Goal: Contribute content

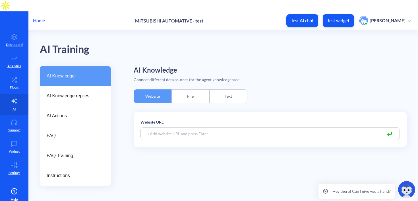
click at [188, 89] on div "File" at bounding box center [190, 96] width 38 height 14
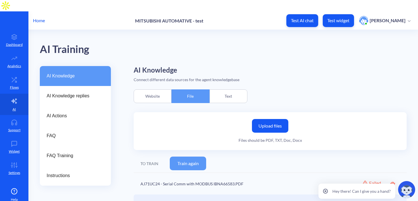
click at [274, 119] on label "Upload files" at bounding box center [270, 126] width 36 height 14
click at [0, 0] on input "Upload files" at bounding box center [0, 0] width 0 height 0
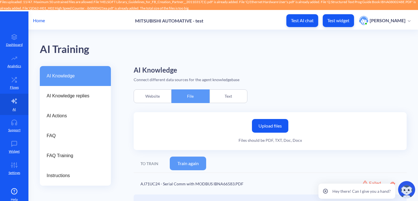
click at [269, 119] on label "Upload files" at bounding box center [270, 126] width 36 height 14
click at [0, 0] on input "Upload files" at bounding box center [0, 0] width 0 height 0
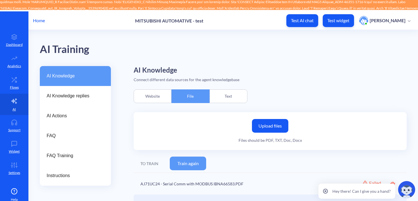
click at [270, 119] on label "Upload files" at bounding box center [270, 126] width 36 height 14
click at [0, 0] on input "Upload files" at bounding box center [0, 0] width 0 height 0
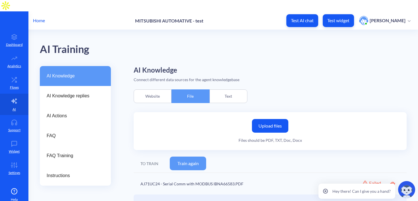
click at [193, 156] on button "Train again" at bounding box center [188, 163] width 36 height 14
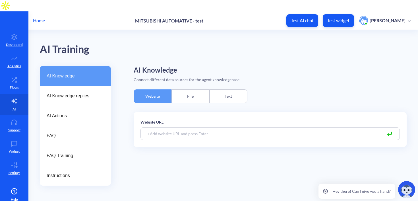
click at [188, 91] on div "File" at bounding box center [190, 96] width 38 height 14
click at [194, 89] on div "File" at bounding box center [190, 96] width 38 height 14
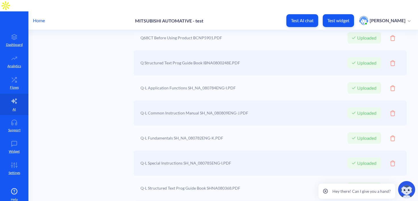
scroll to position [304, 0]
